Goal: Task Accomplishment & Management: Manage account settings

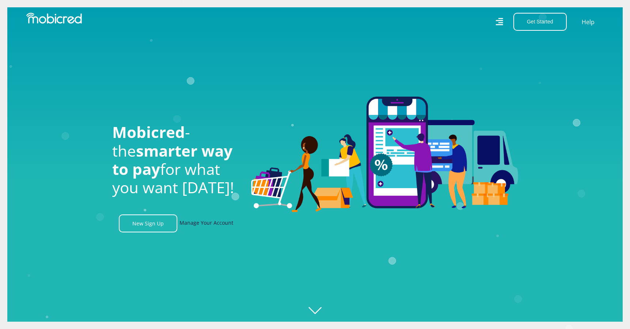
scroll to position [0, 521]
drag, startPoint x: 207, startPoint y: 223, endPoint x: 214, endPoint y: 222, distance: 7.0
click at [207, 223] on link "Manage Your Account" at bounding box center [207, 223] width 54 height 18
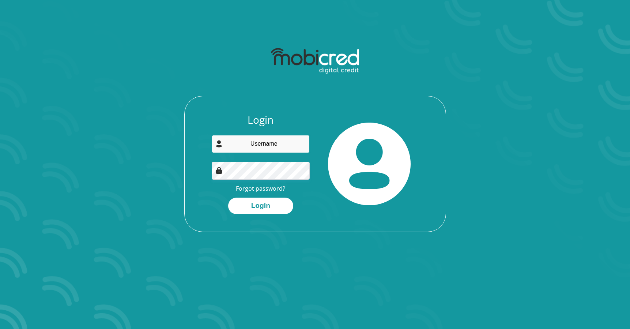
type input "emanefeldt@gmail.com"
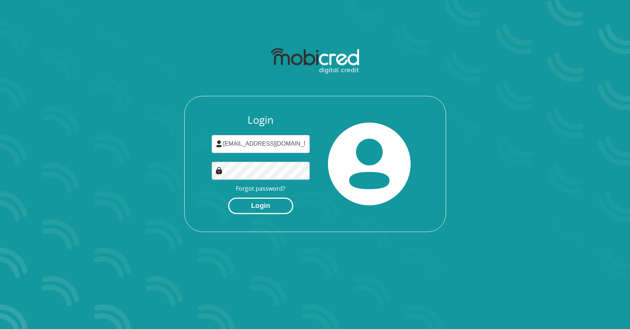
drag, startPoint x: 238, startPoint y: 205, endPoint x: 247, endPoint y: 203, distance: 9.6
click at [237, 205] on button "Login" at bounding box center [260, 206] width 65 height 16
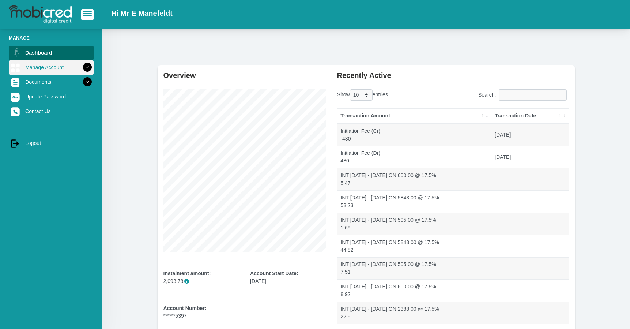
scroll to position [2, 0]
click at [91, 67] on icon at bounding box center [87, 67] width 12 height 12
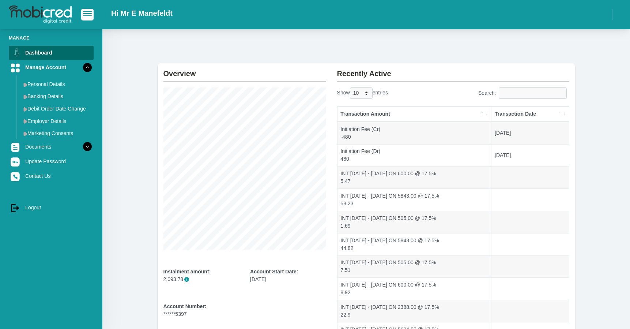
scroll to position [7, 0]
